Goal: Check status: Check status

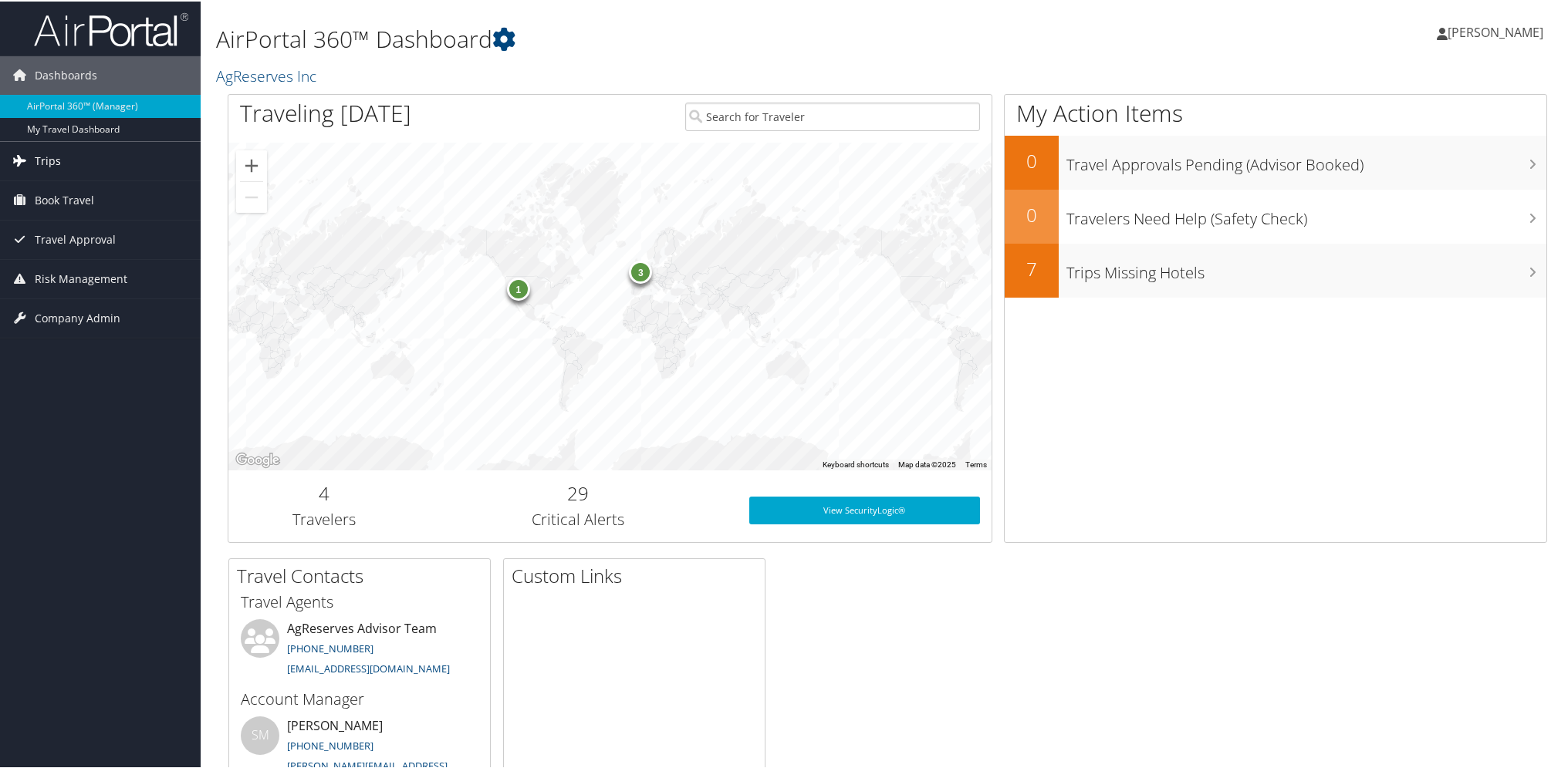
click at [46, 160] on span "Trips" at bounding box center [48, 159] width 26 height 39
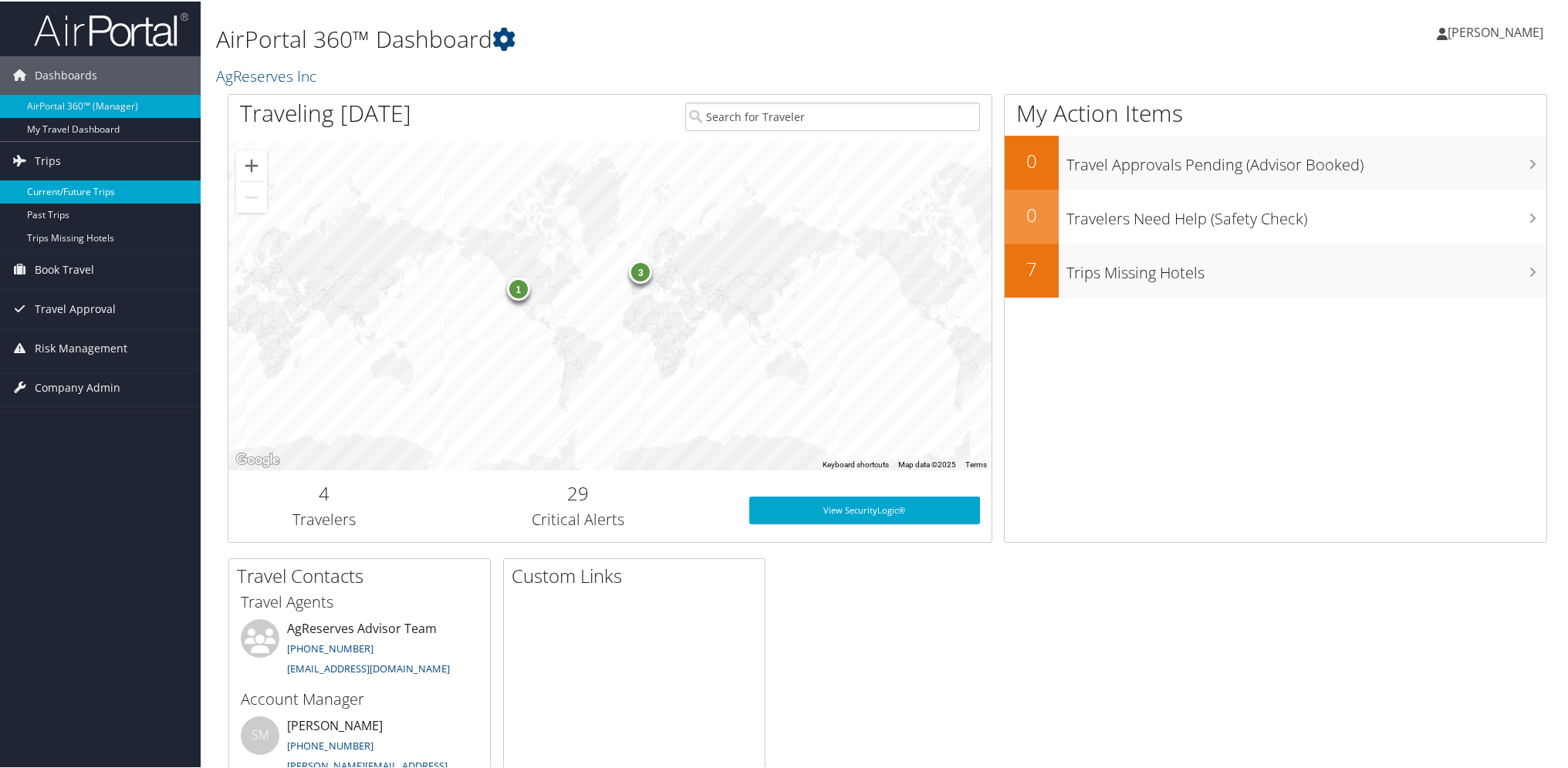
click at [90, 192] on link "Current/Future Trips" at bounding box center [100, 190] width 201 height 23
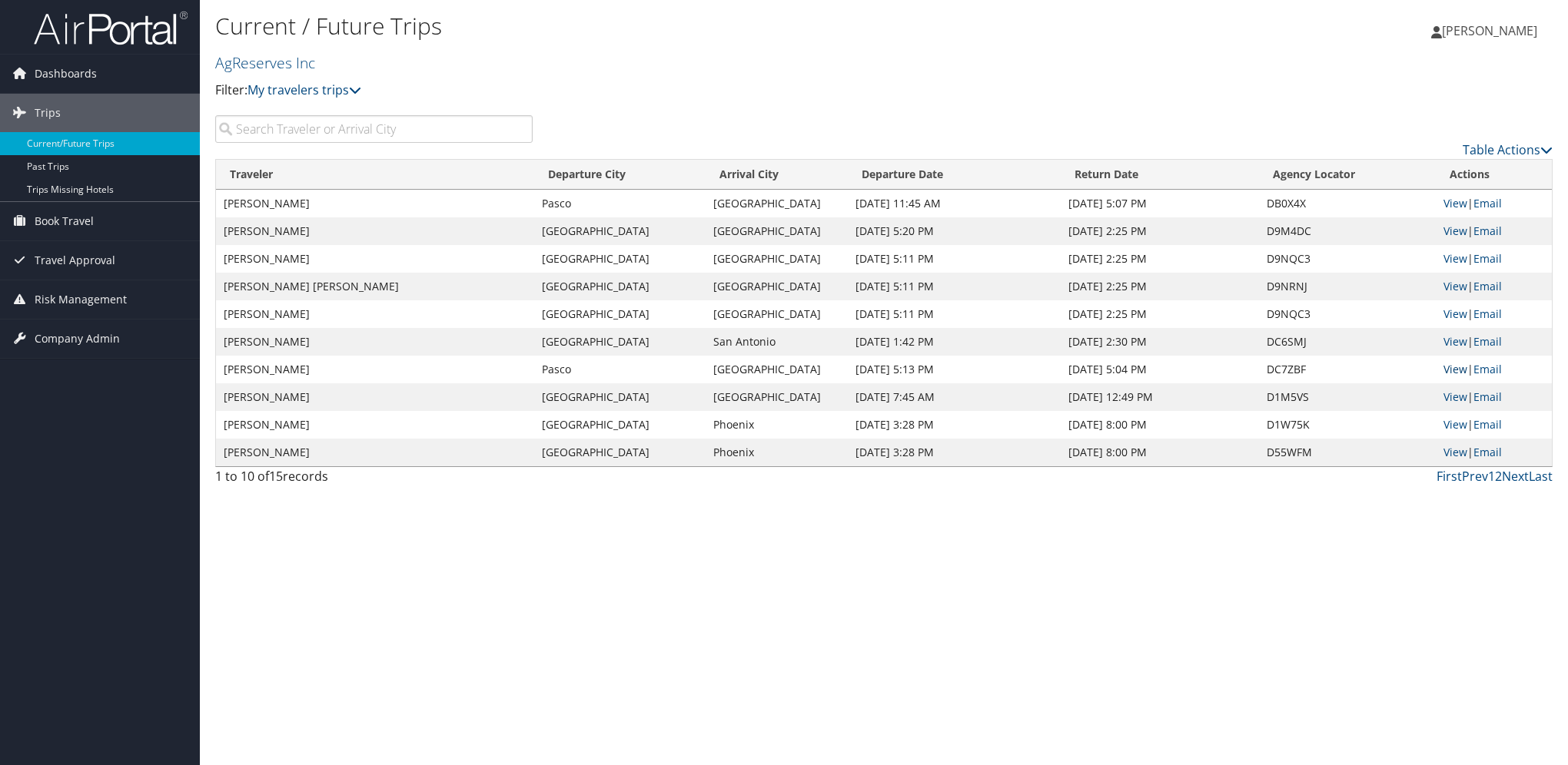
click at [1455, 372] on link "View" at bounding box center [1455, 369] width 24 height 14
